Goal: Find specific page/section: Find specific page/section

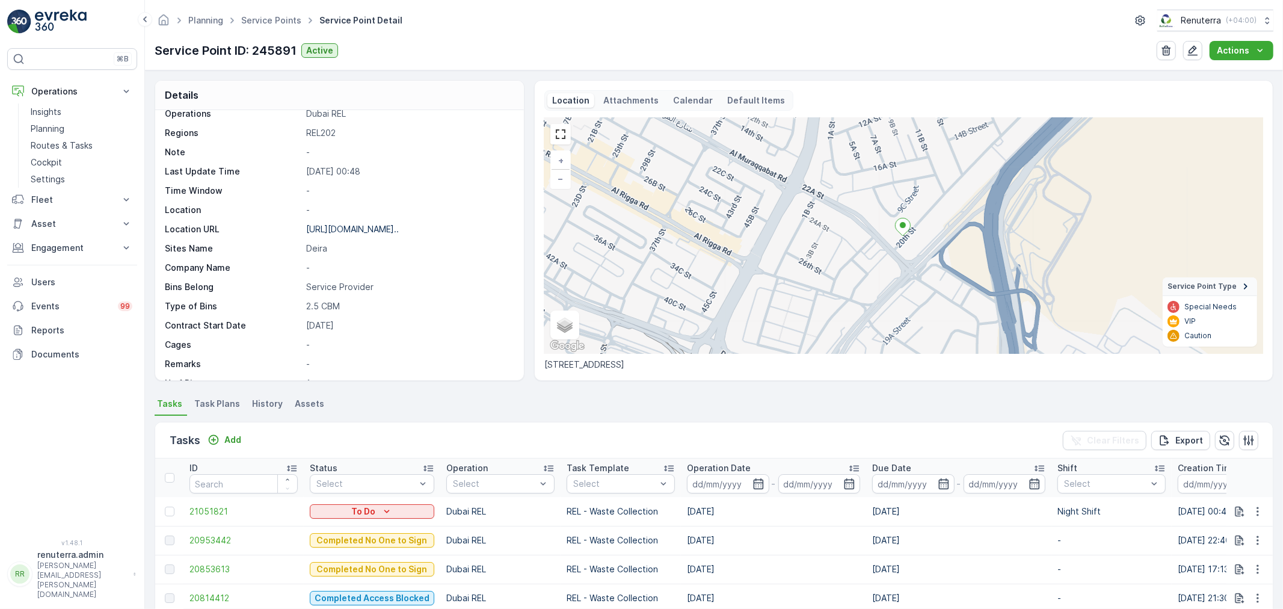
scroll to position [67, 0]
click at [34, 134] on p "Planning" at bounding box center [48, 129] width 34 height 12
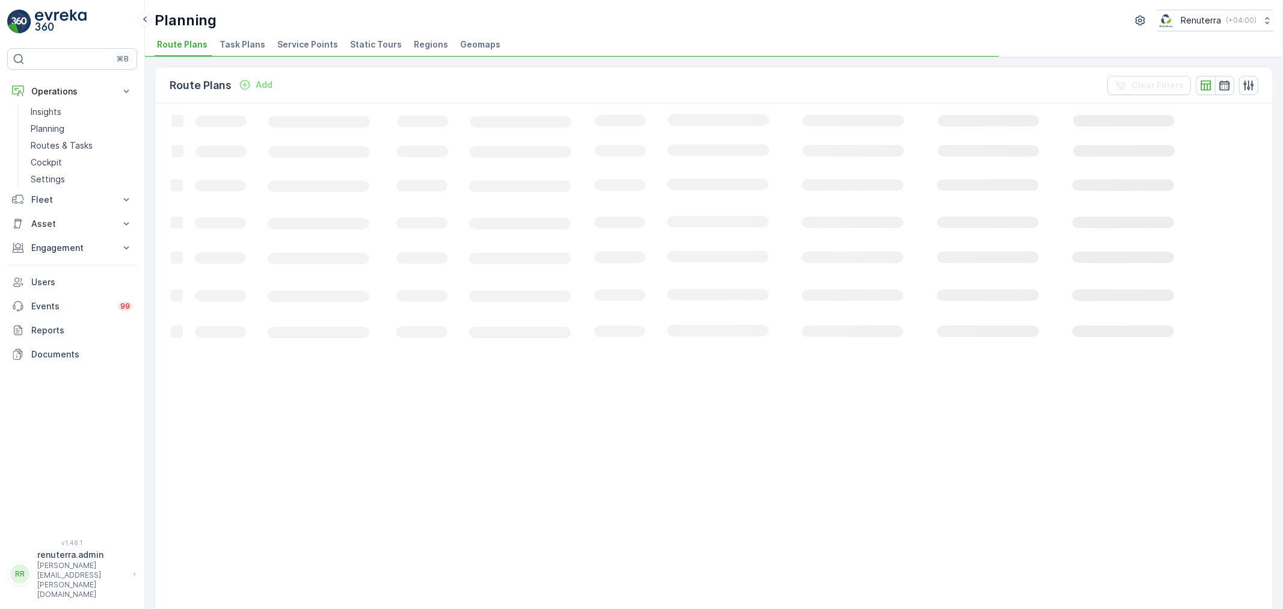
click at [315, 39] on span "Service Points" at bounding box center [307, 45] width 61 height 12
click at [308, 52] on li "Service Points" at bounding box center [309, 46] width 68 height 20
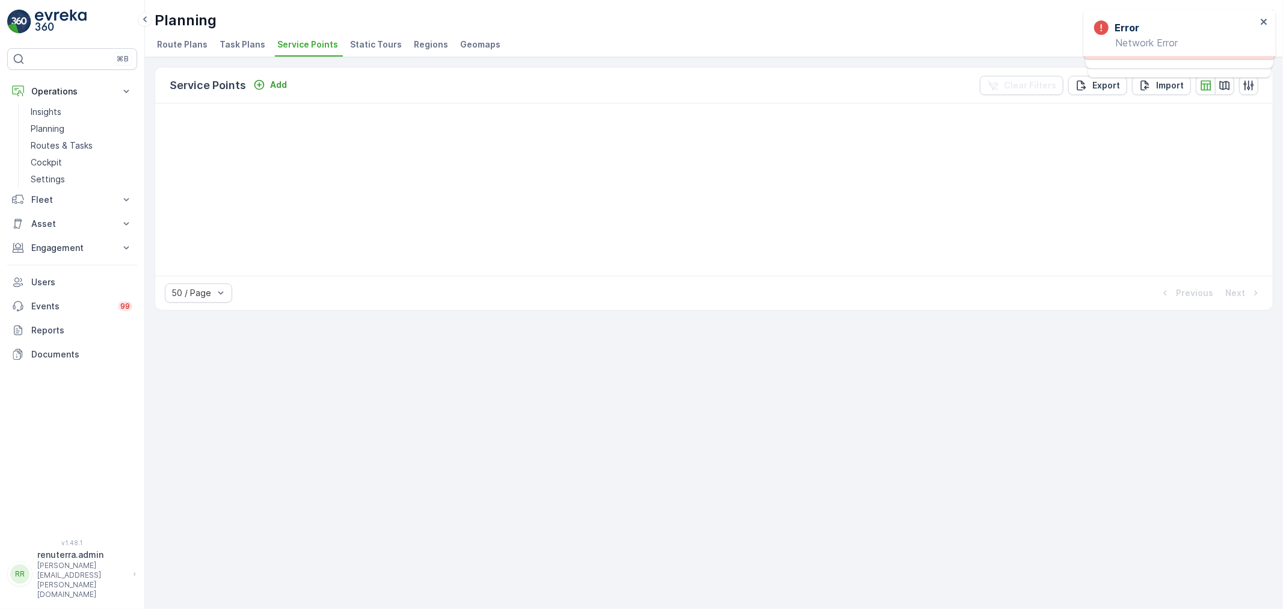
click at [287, 43] on span "Service Points" at bounding box center [307, 45] width 61 height 12
drag, startPoint x: 43, startPoint y: 127, endPoint x: 49, endPoint y: 126, distance: 6.0
click at [45, 127] on p "Planning" at bounding box center [48, 129] width 34 height 12
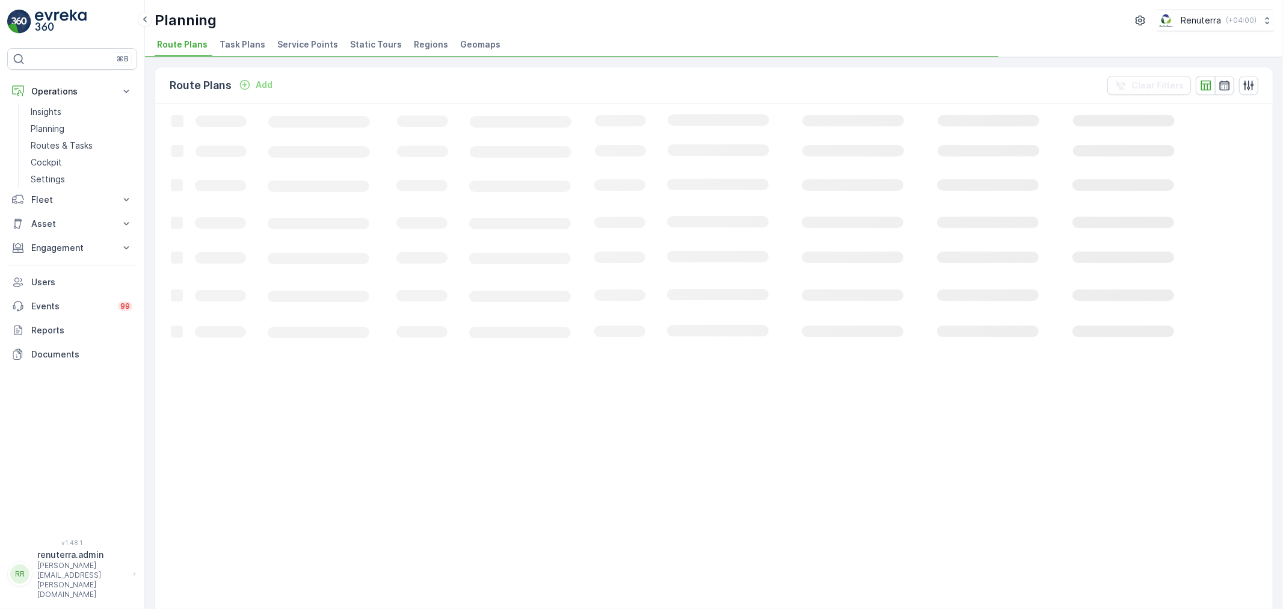
click at [319, 49] on span "Service Points" at bounding box center [307, 45] width 61 height 12
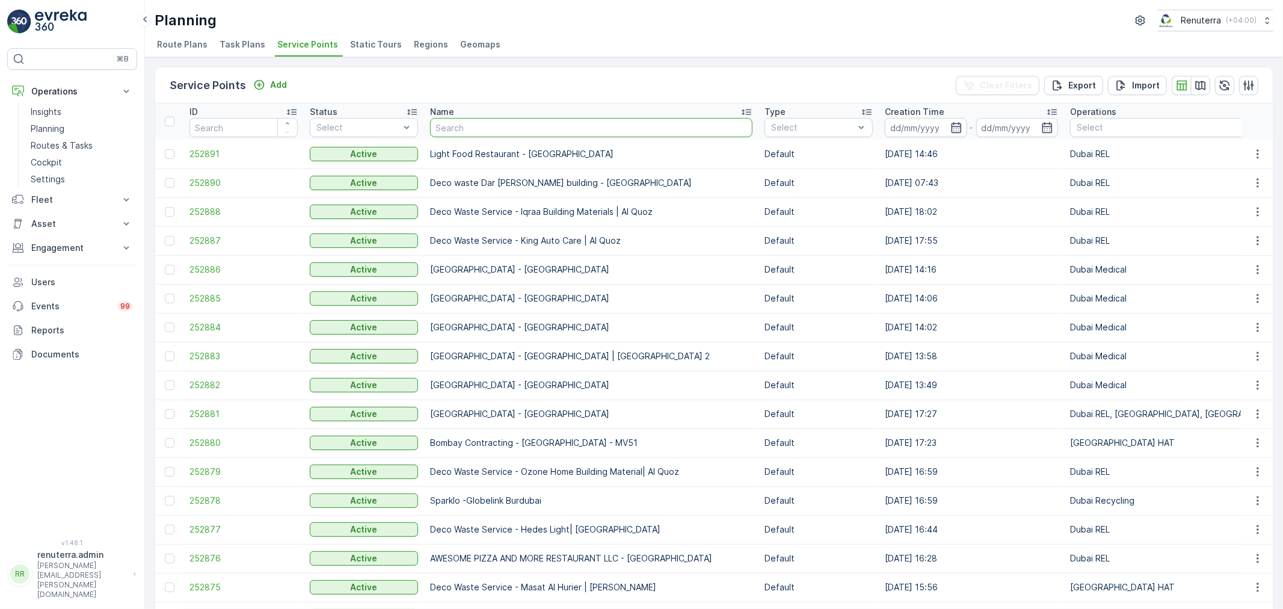
click at [576, 135] on input "text" at bounding box center [591, 127] width 322 height 19
type input "hms"
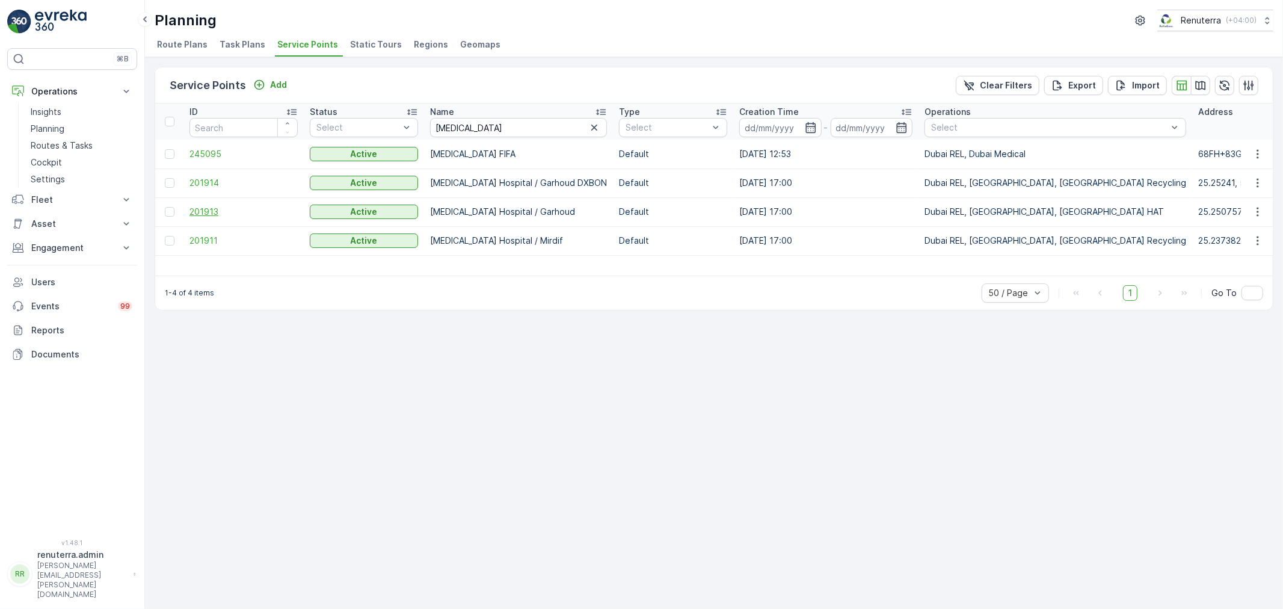
click at [200, 207] on span "201913" at bounding box center [244, 212] width 108 height 12
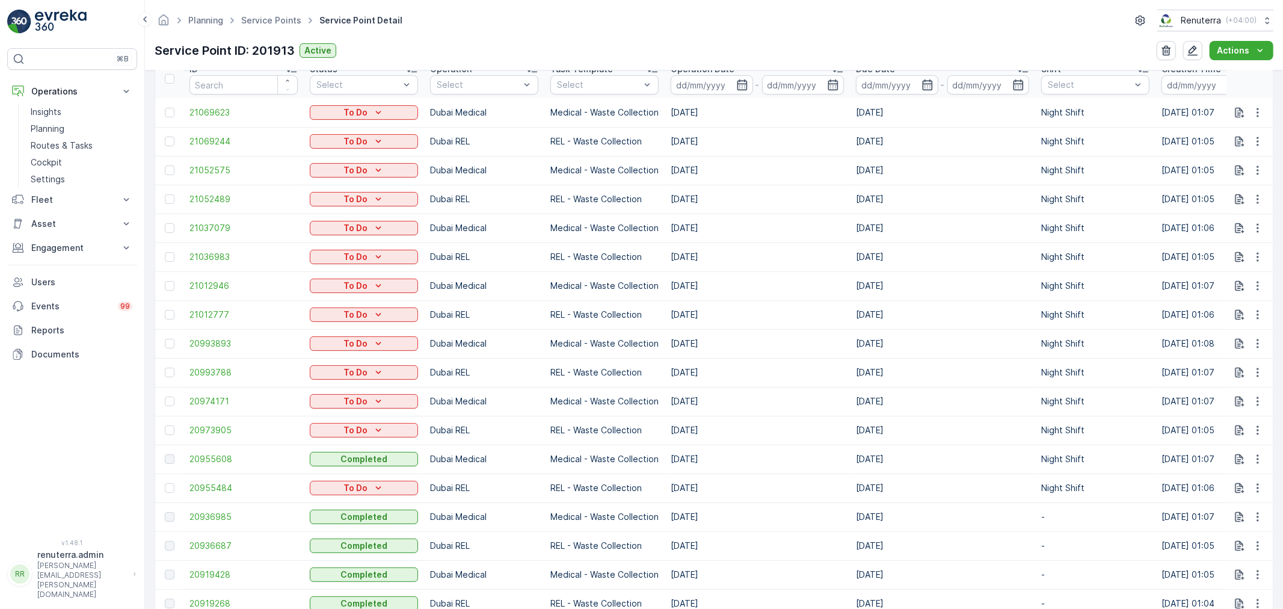
scroll to position [401, 0]
click at [213, 485] on span "20955484" at bounding box center [244, 486] width 108 height 12
